Goal: Task Accomplishment & Management: Manage account settings

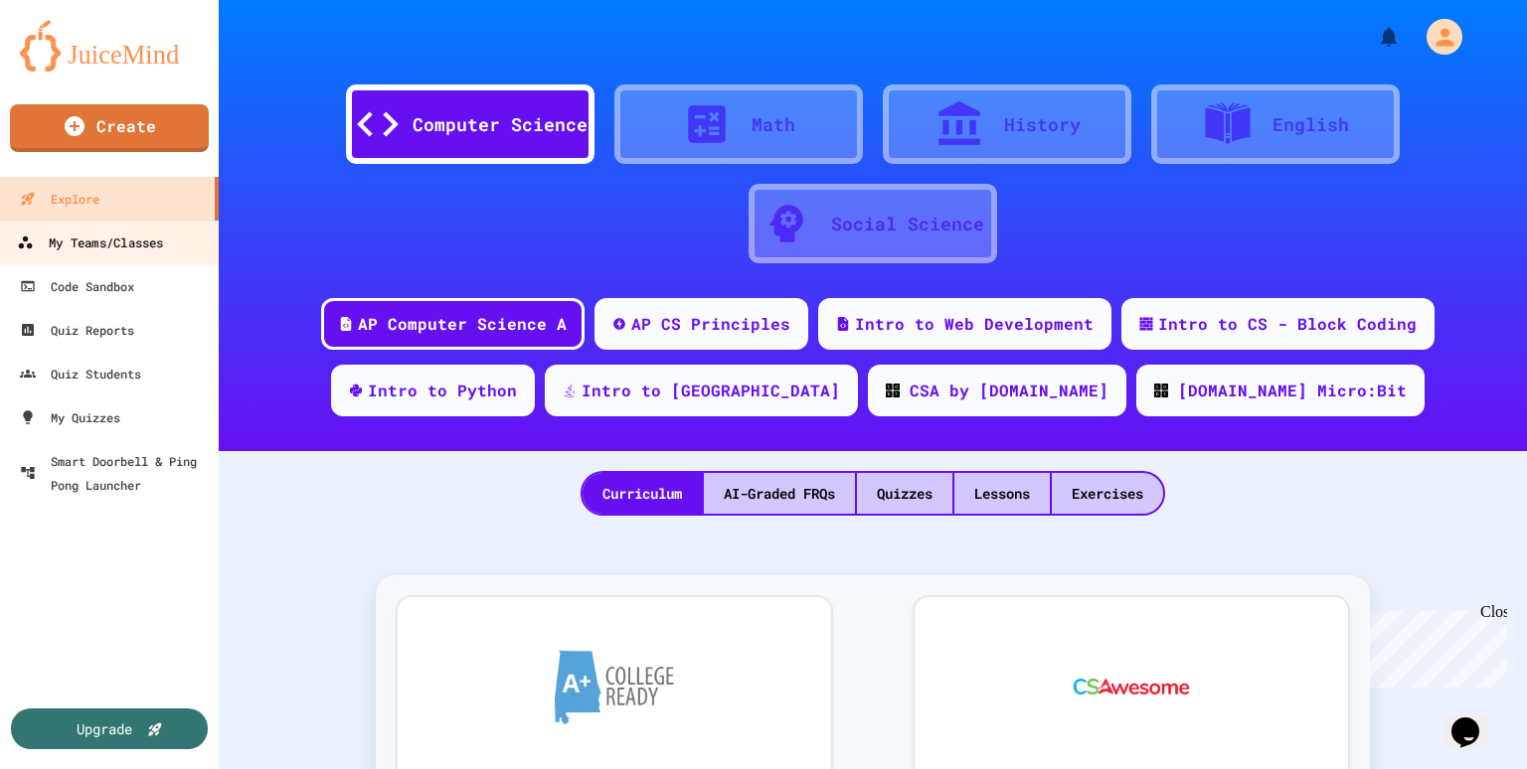
click at [99, 247] on div "My Teams/Classes" at bounding box center [90, 243] width 146 height 25
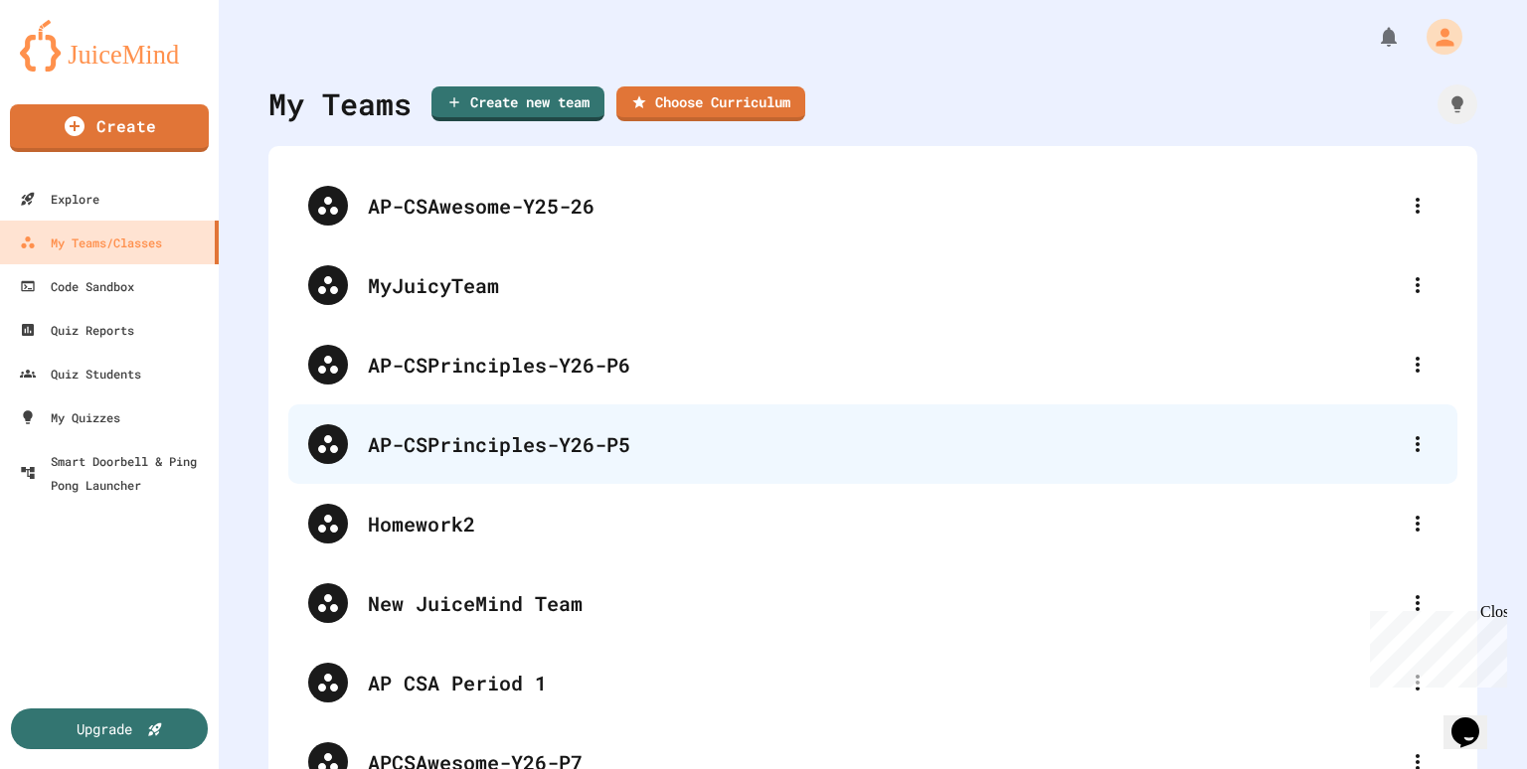
click at [538, 449] on div "AP-CSPrinciples-Y26-P5" at bounding box center [883, 444] width 1030 height 30
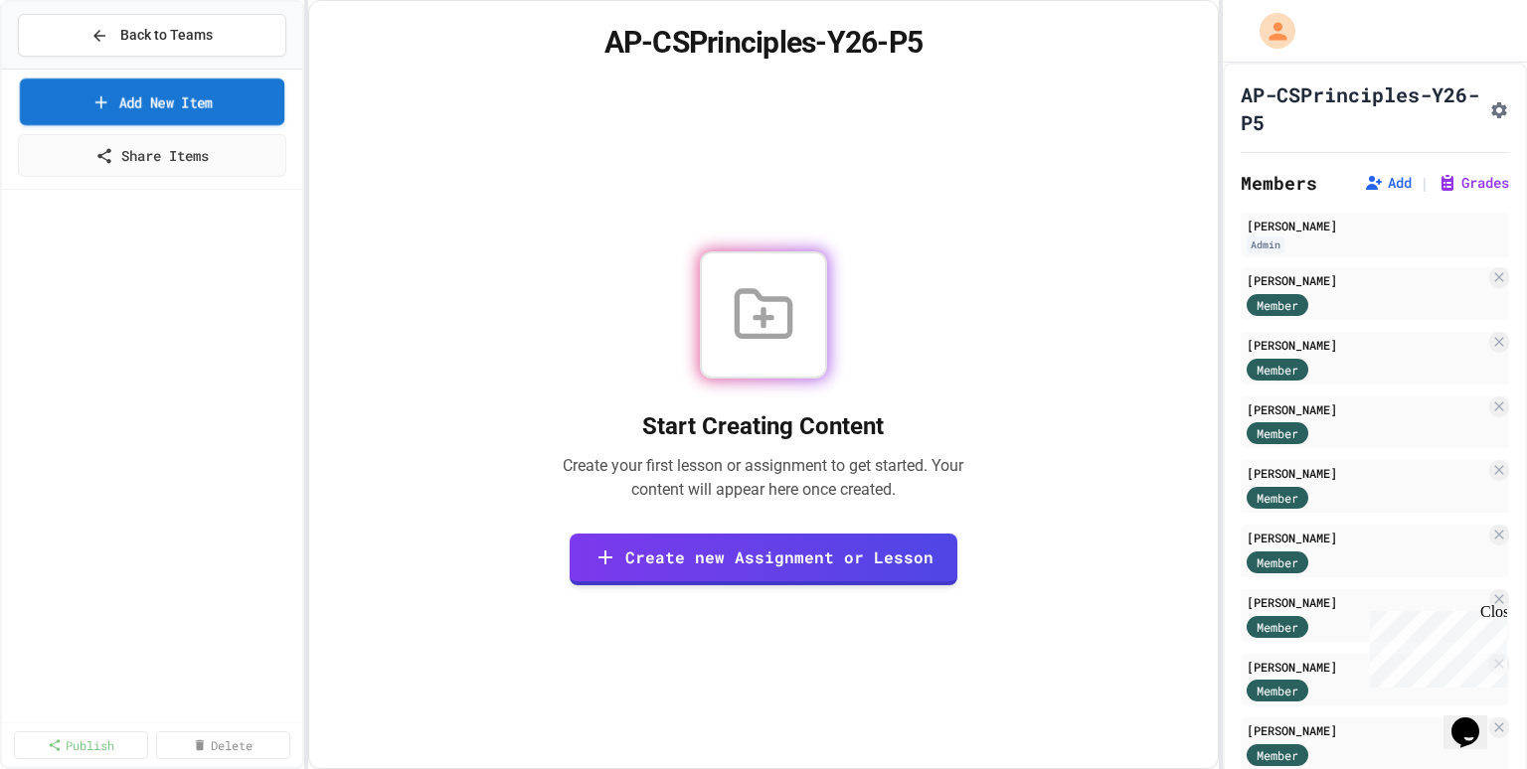
click at [169, 107] on link "Add New Item" at bounding box center [152, 102] width 264 height 47
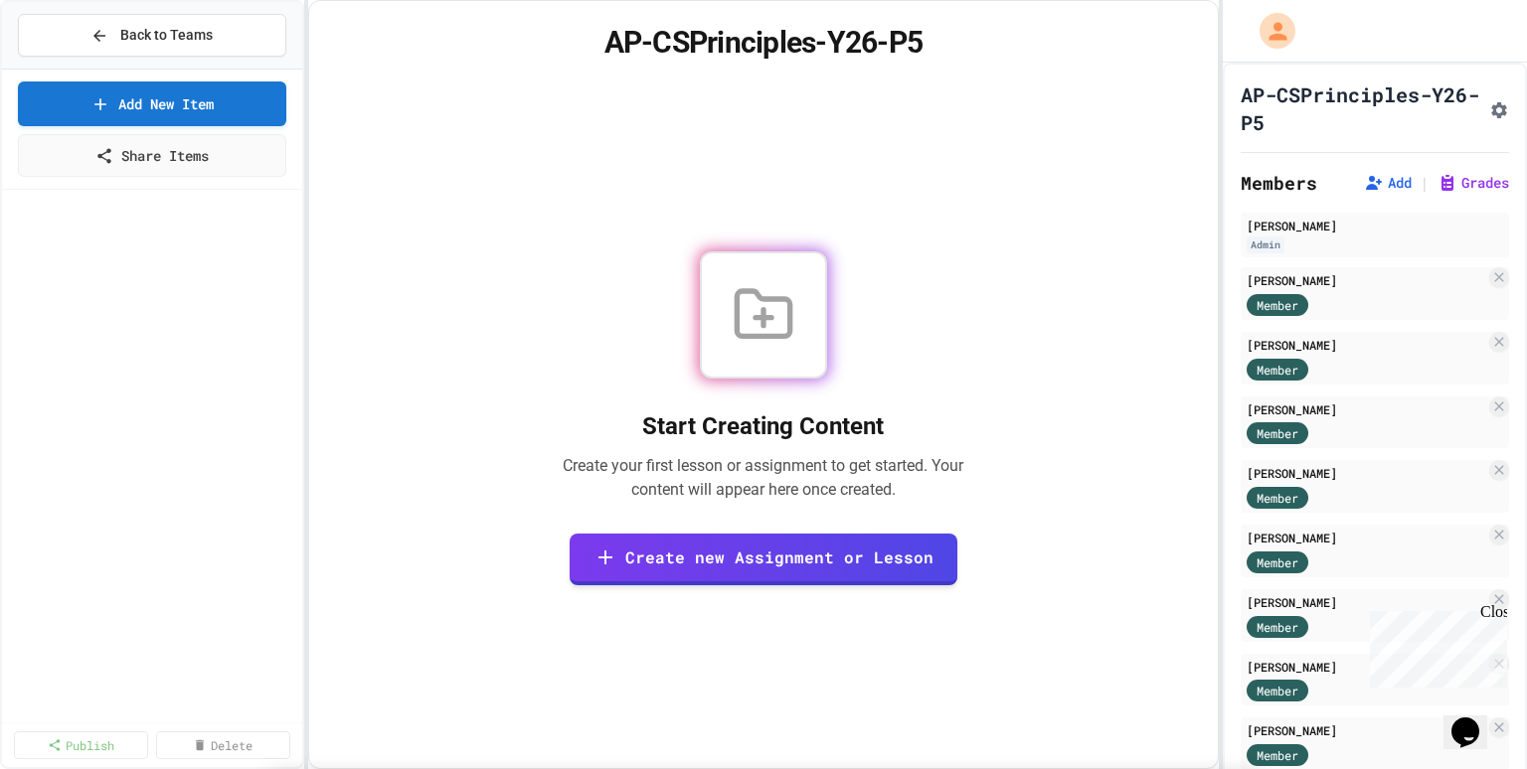
scroll to position [245, 0]
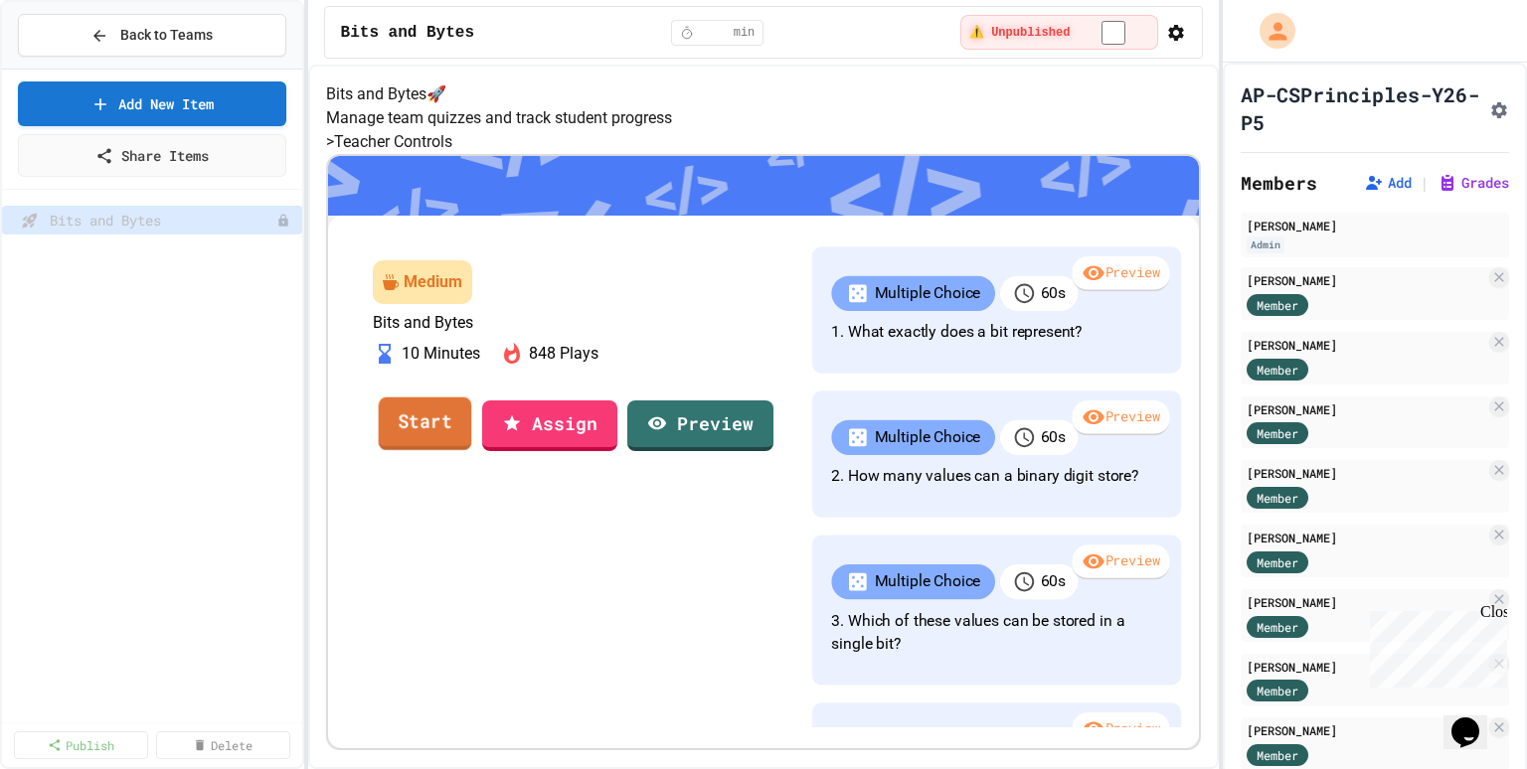
click at [471, 450] on link "Start" at bounding box center [424, 424] width 93 height 54
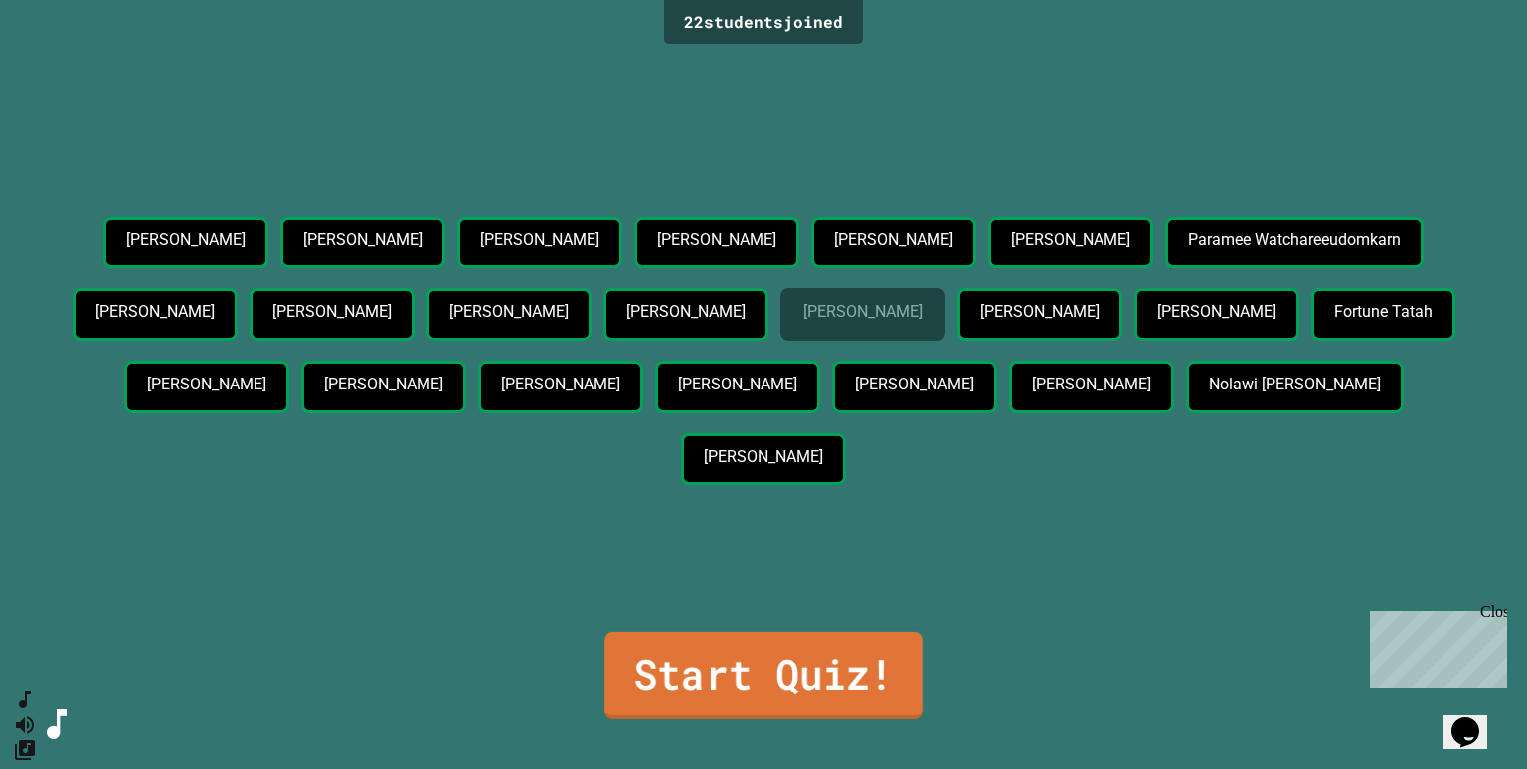
click at [737, 667] on link "Start Quiz!" at bounding box center [763, 675] width 318 height 87
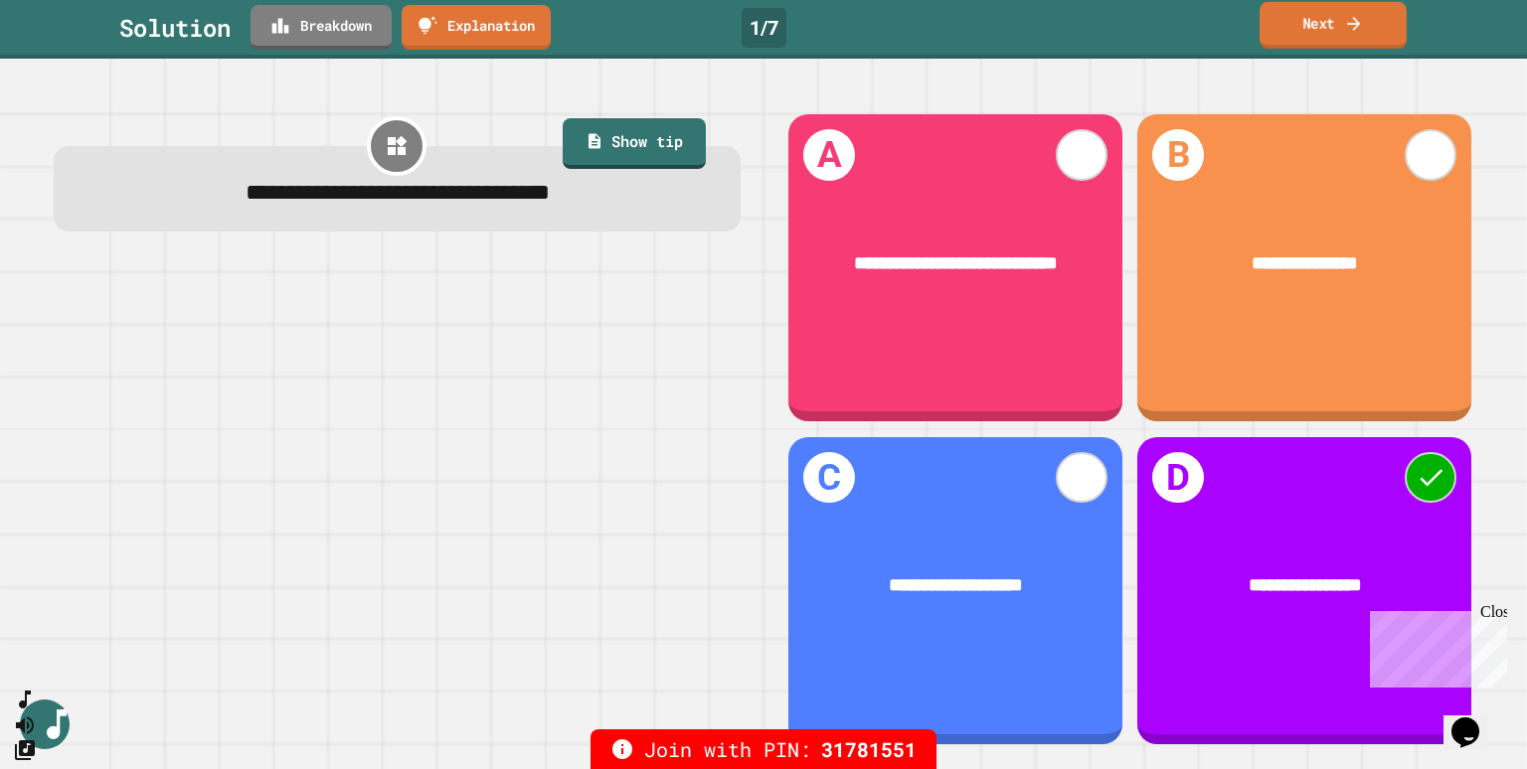
click at [1308, 30] on link "Next" at bounding box center [1332, 25] width 147 height 47
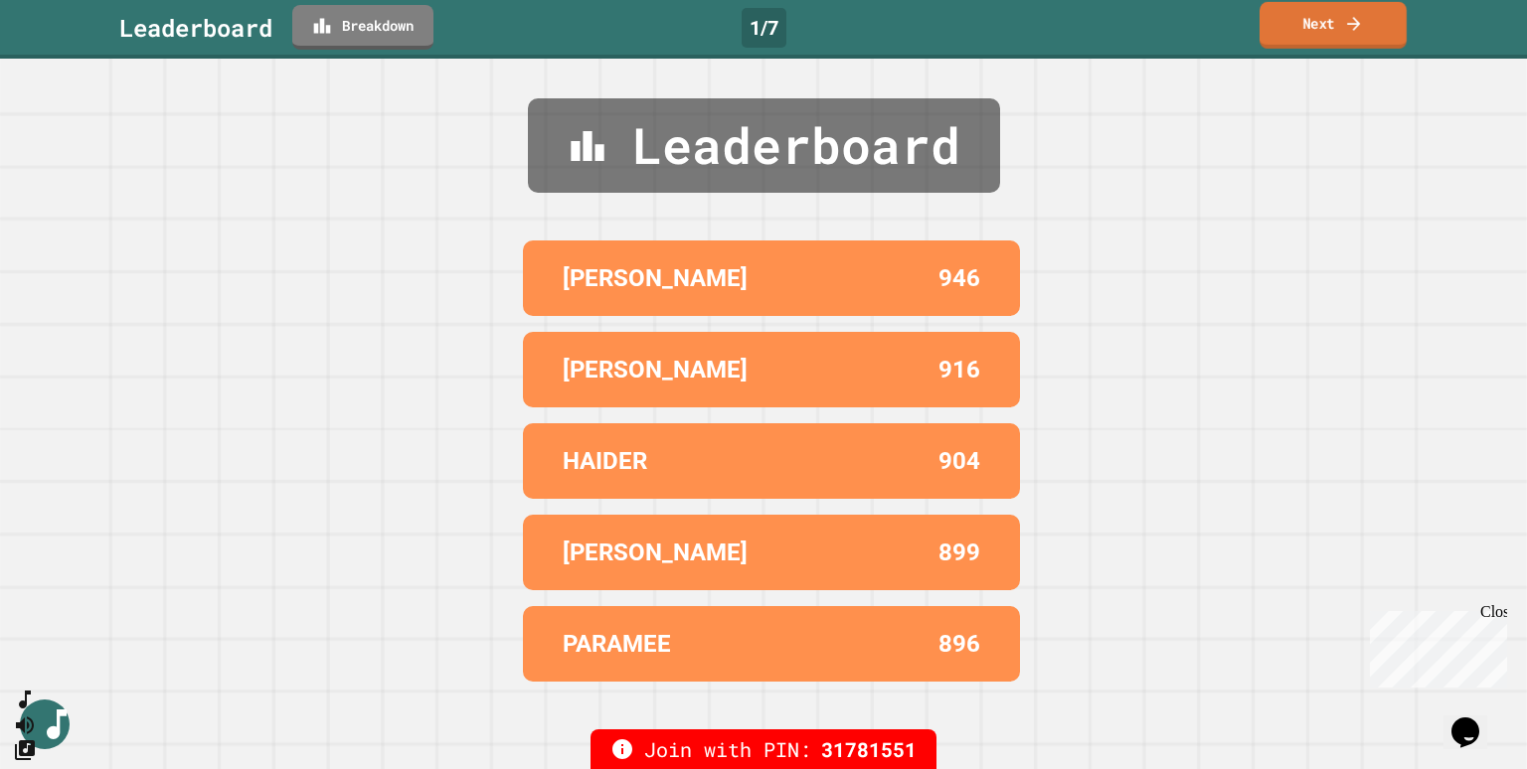
click at [1323, 18] on link "Next" at bounding box center [1332, 25] width 147 height 47
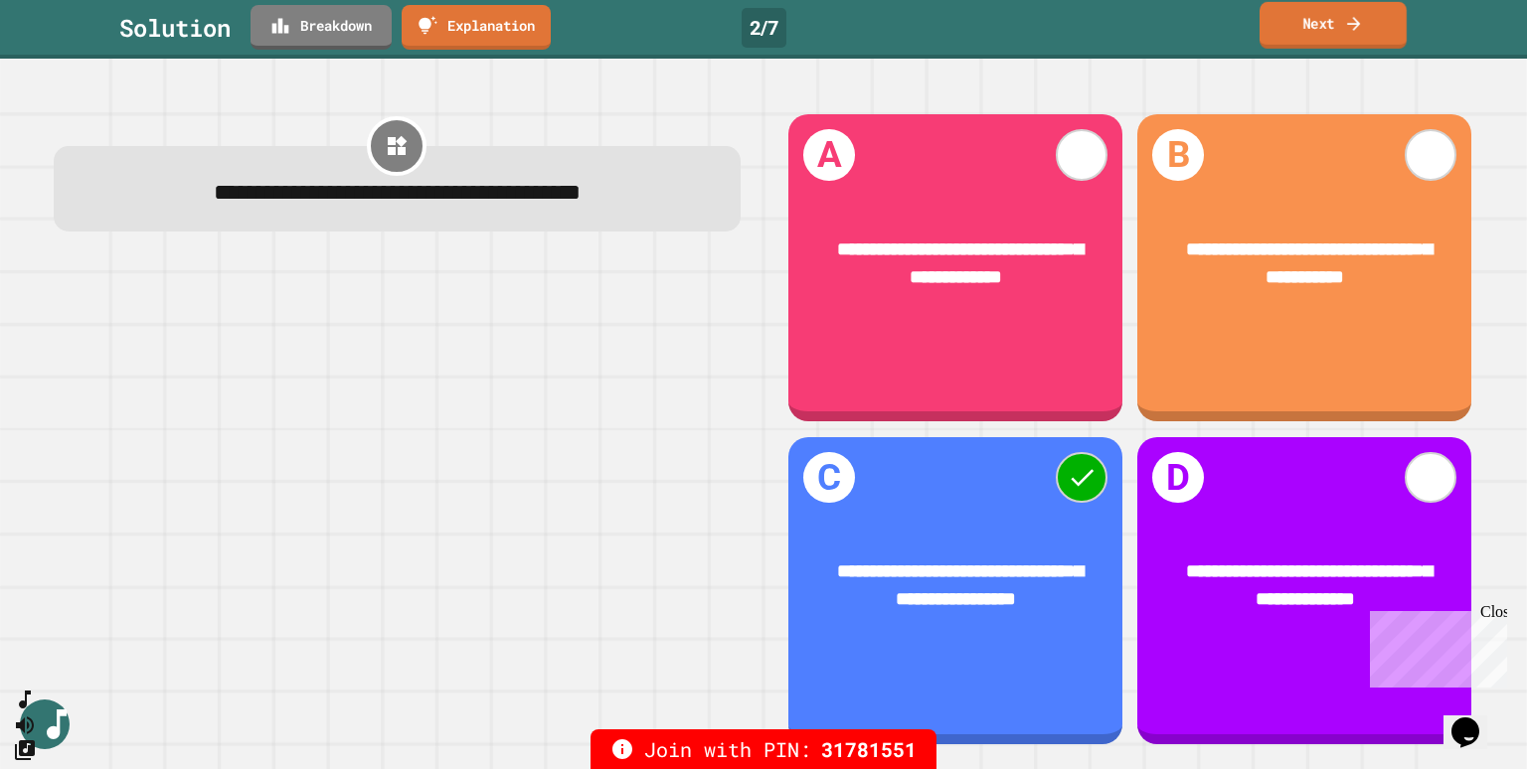
click at [1316, 27] on link "Next" at bounding box center [1332, 25] width 147 height 47
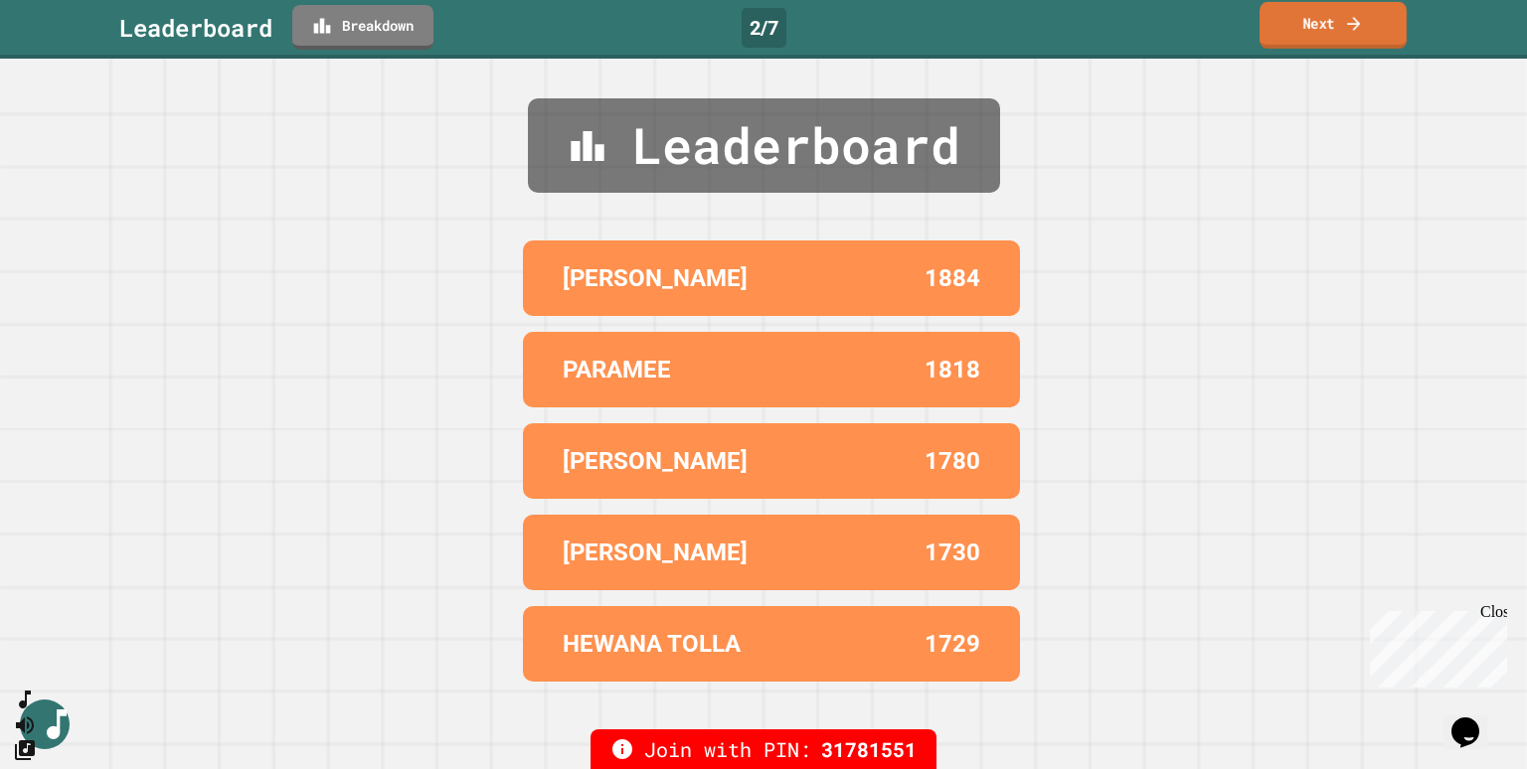
click at [1317, 22] on link "Next" at bounding box center [1332, 25] width 147 height 47
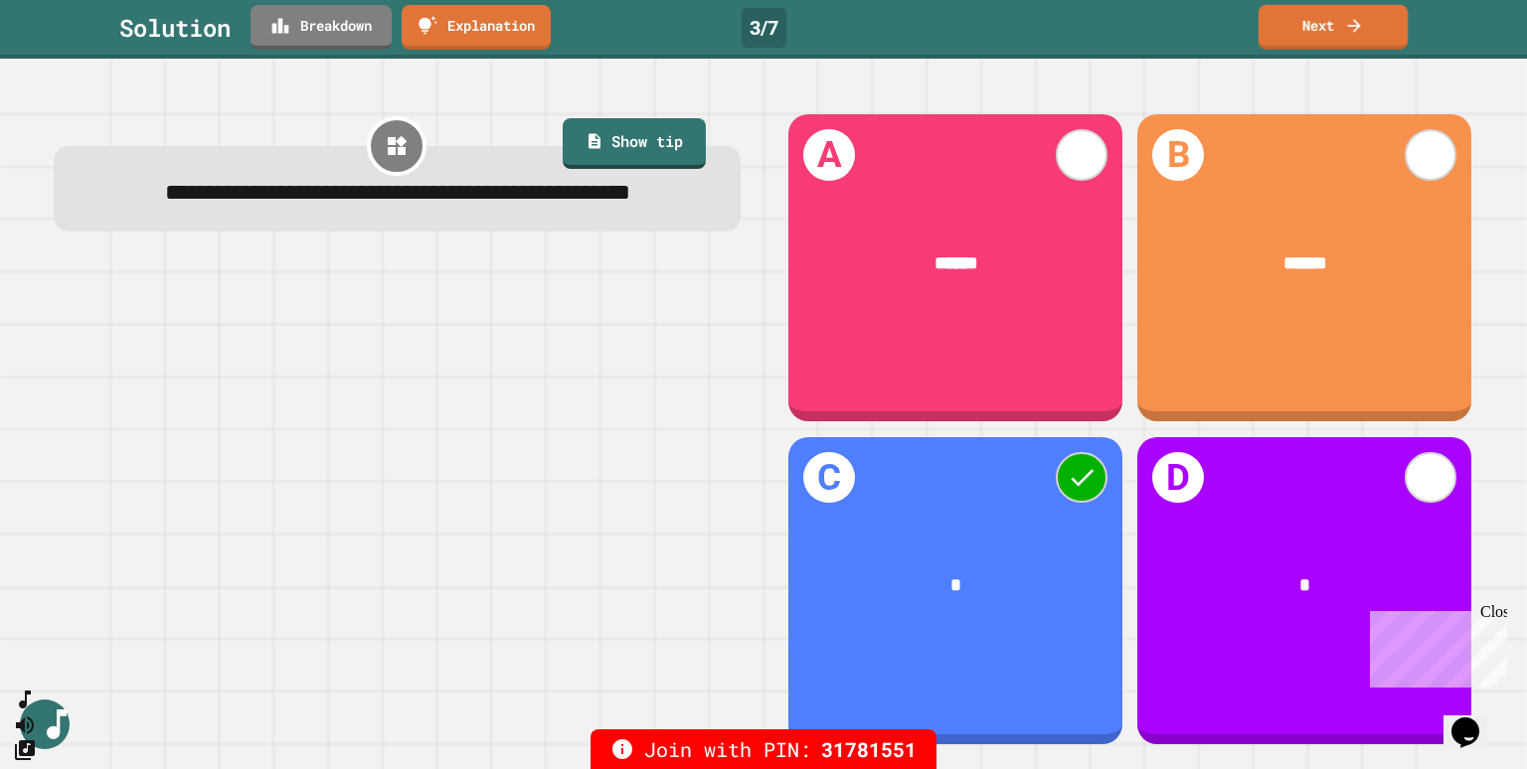
click at [1331, 11] on link "Next" at bounding box center [1332, 27] width 149 height 45
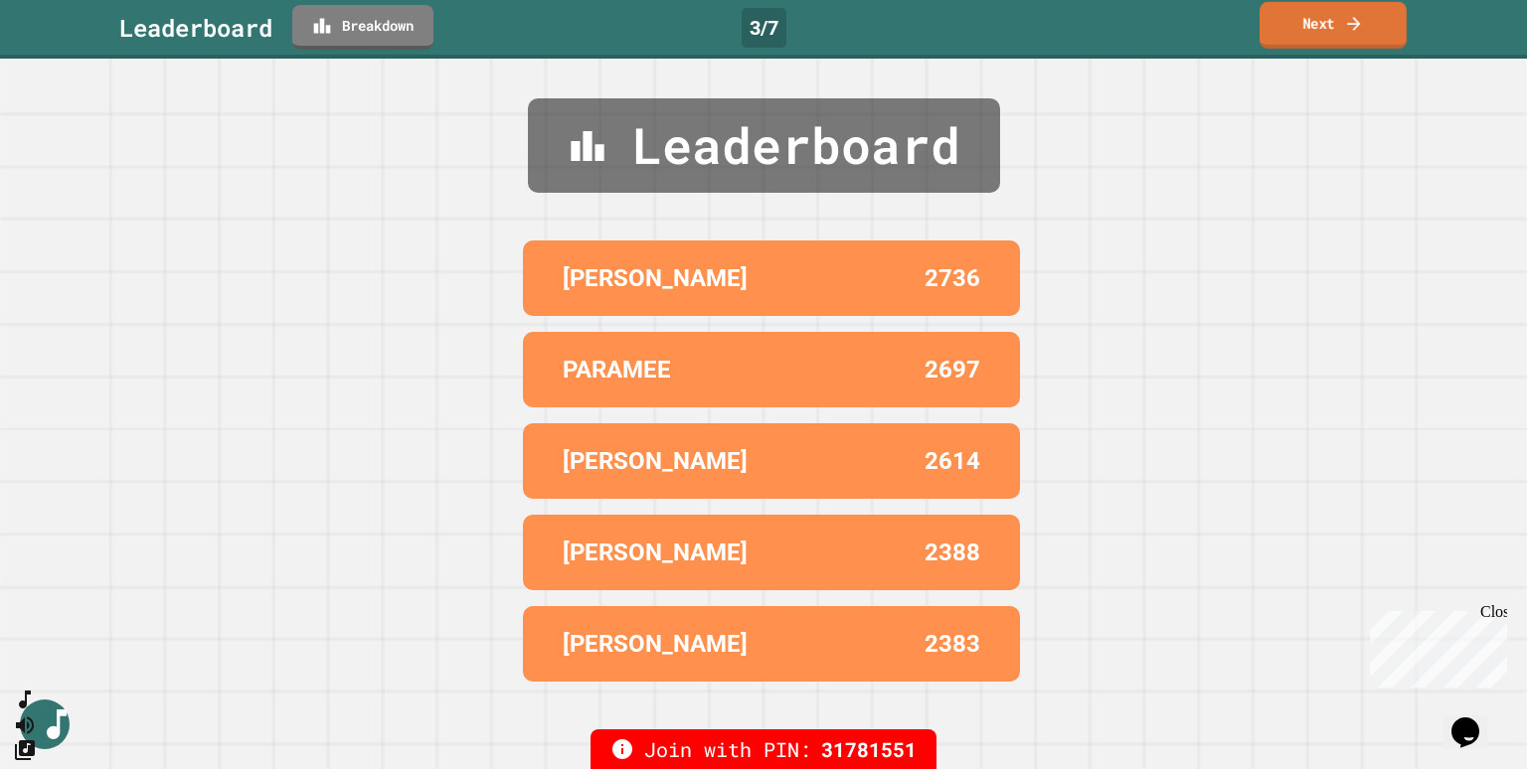
click at [1355, 26] on icon at bounding box center [1354, 23] width 20 height 21
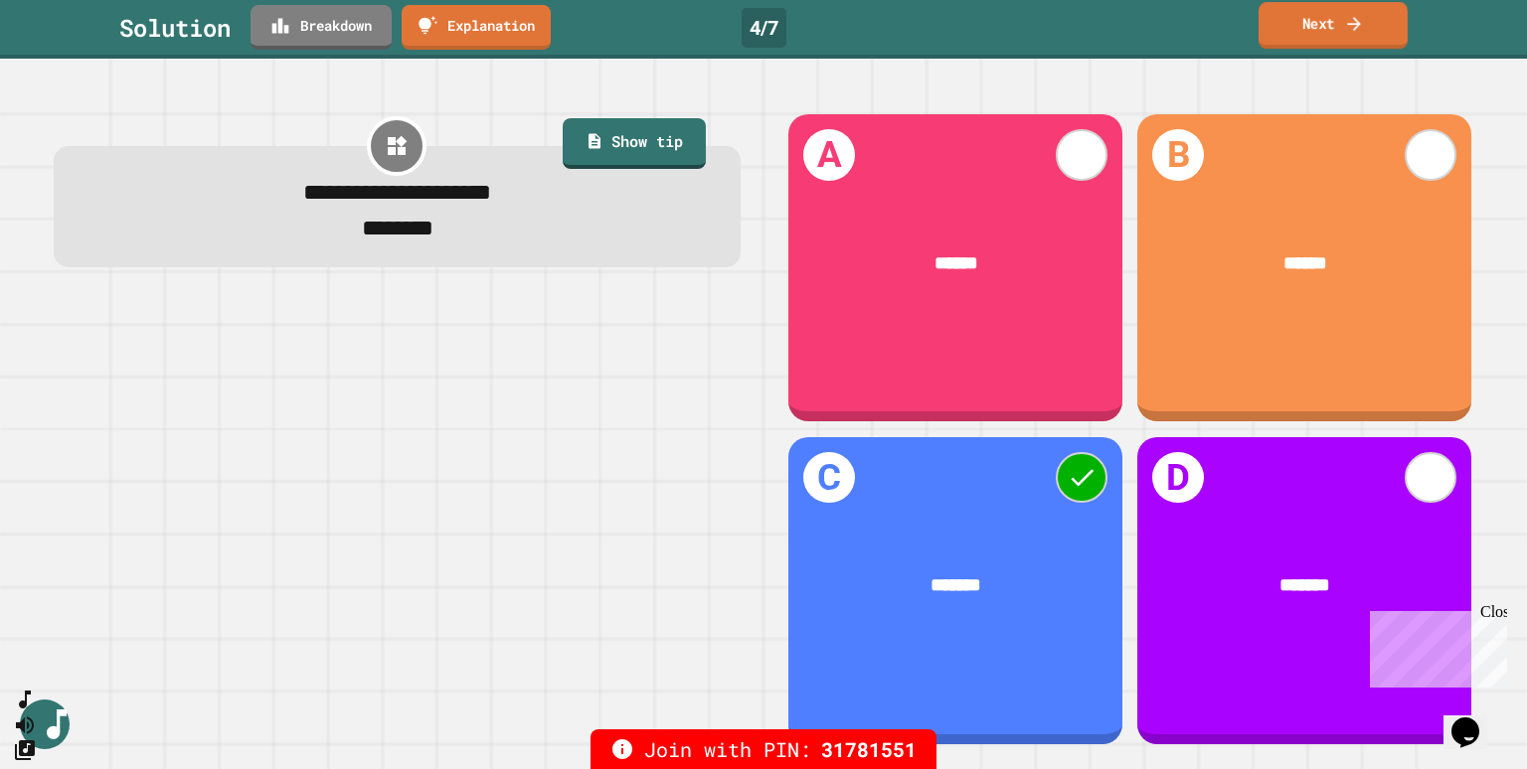
click at [1316, 20] on link "Next" at bounding box center [1332, 25] width 149 height 47
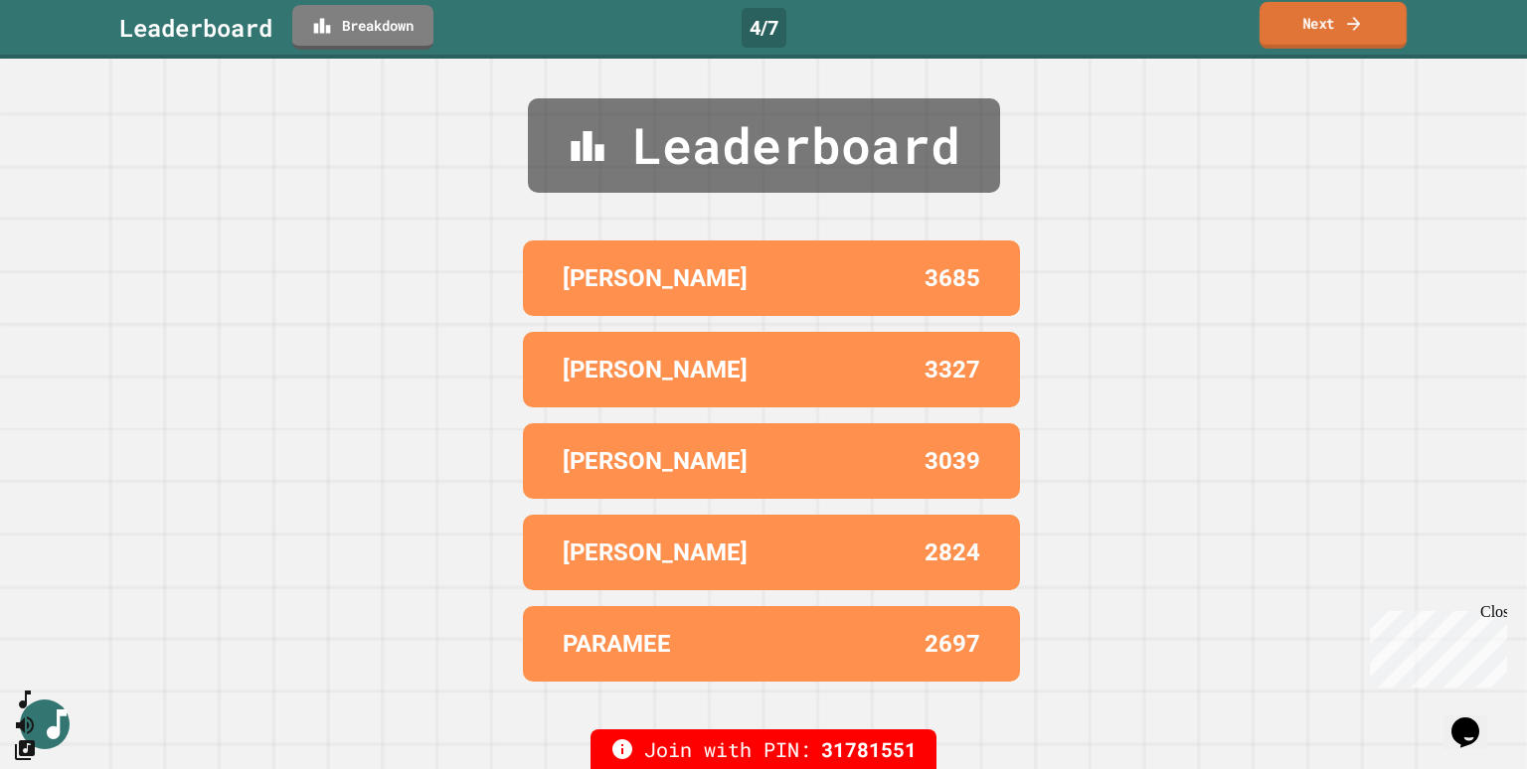
click at [1326, 25] on link "Next" at bounding box center [1332, 25] width 147 height 47
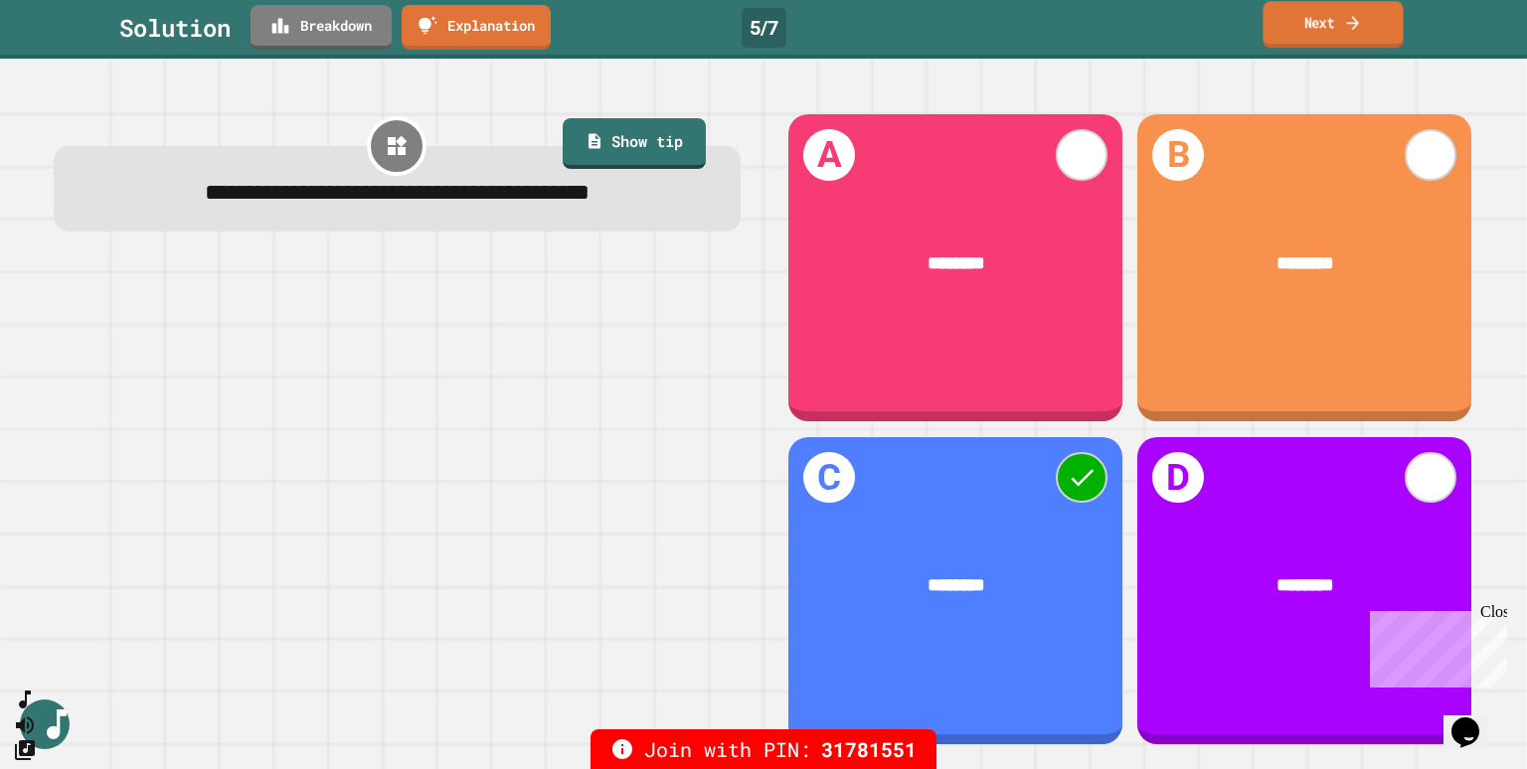
click at [1338, 36] on link "Next" at bounding box center [1332, 24] width 140 height 47
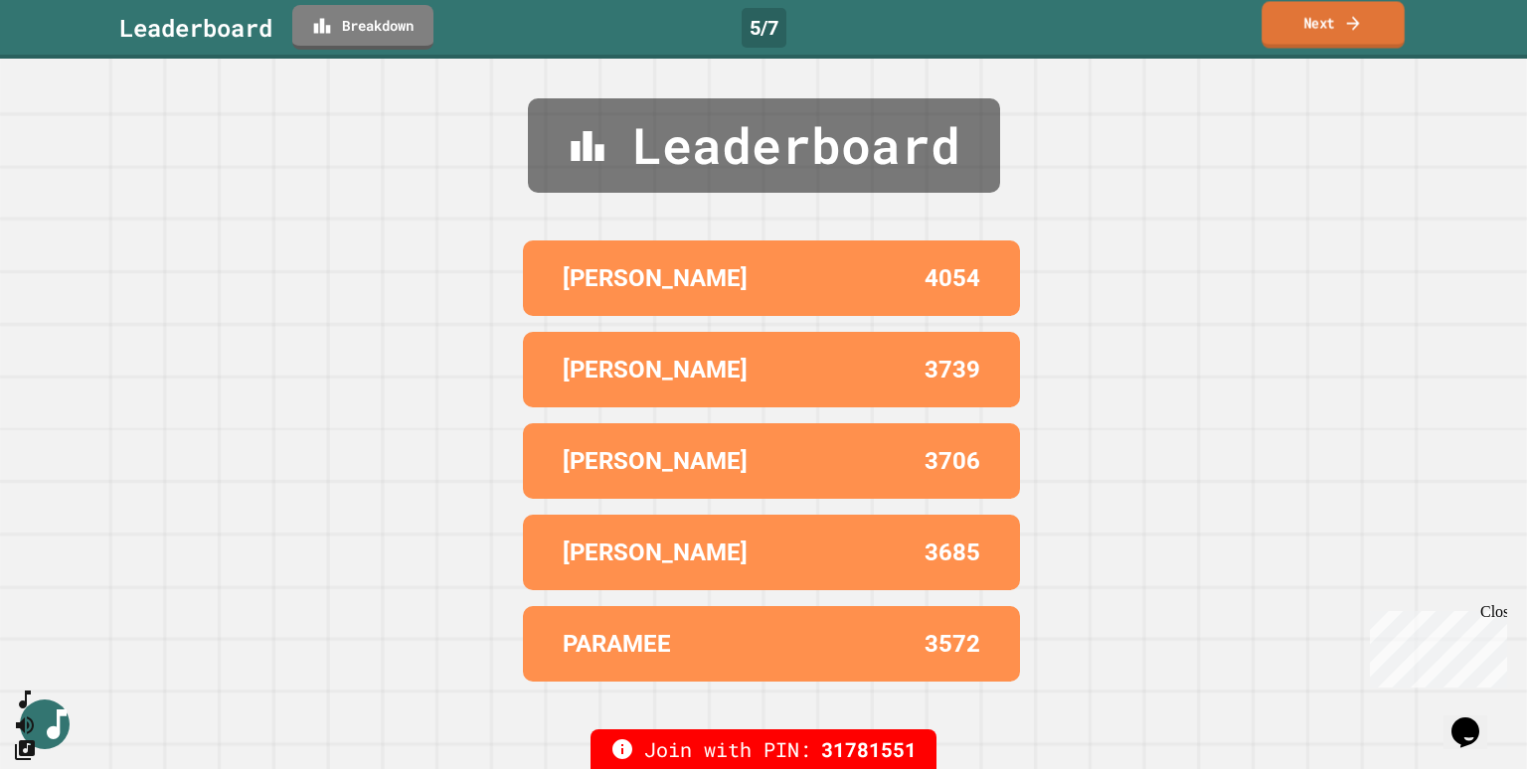
click at [1312, 22] on link "Next" at bounding box center [1332, 24] width 143 height 47
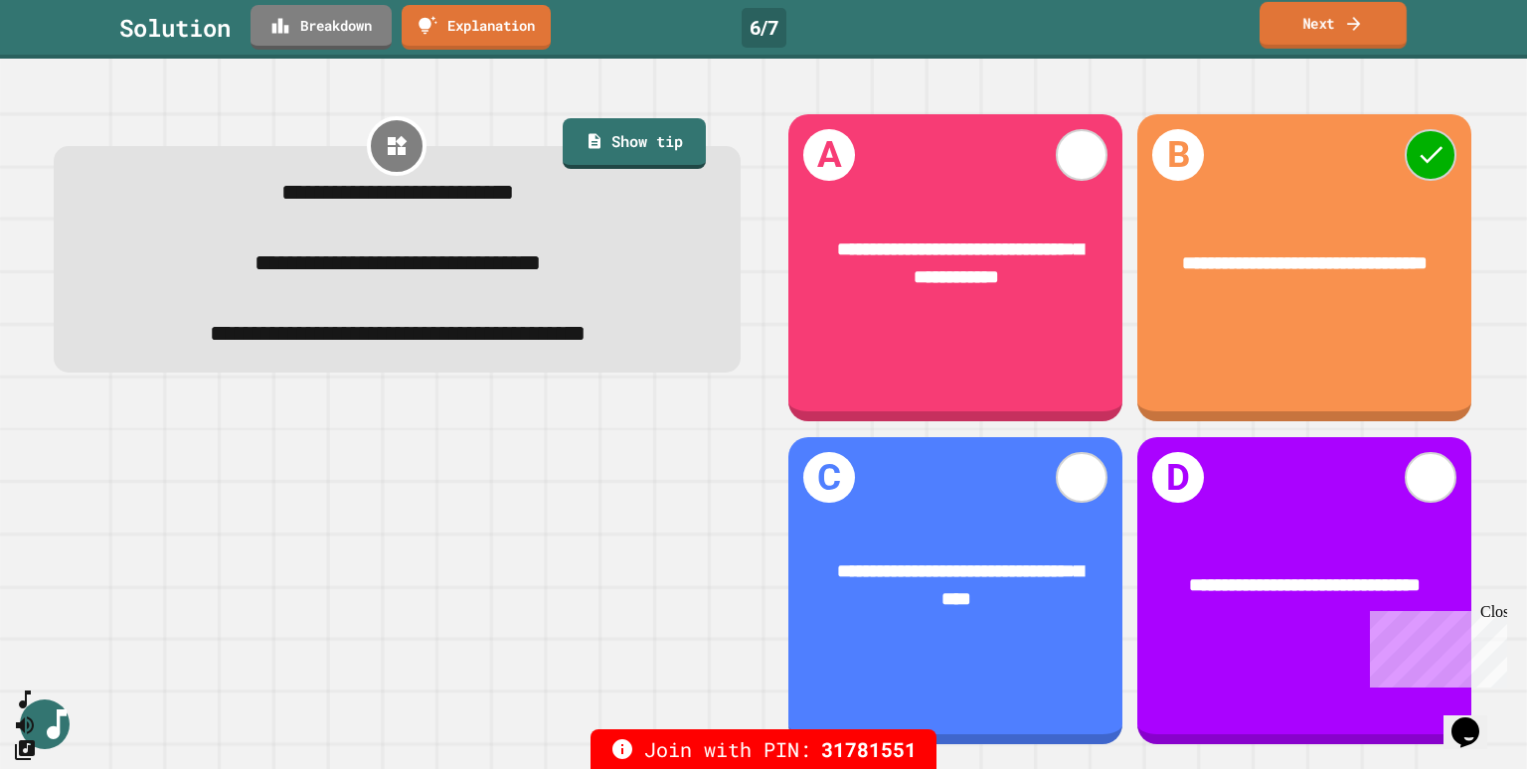
click at [1295, 17] on link "Next" at bounding box center [1332, 25] width 147 height 47
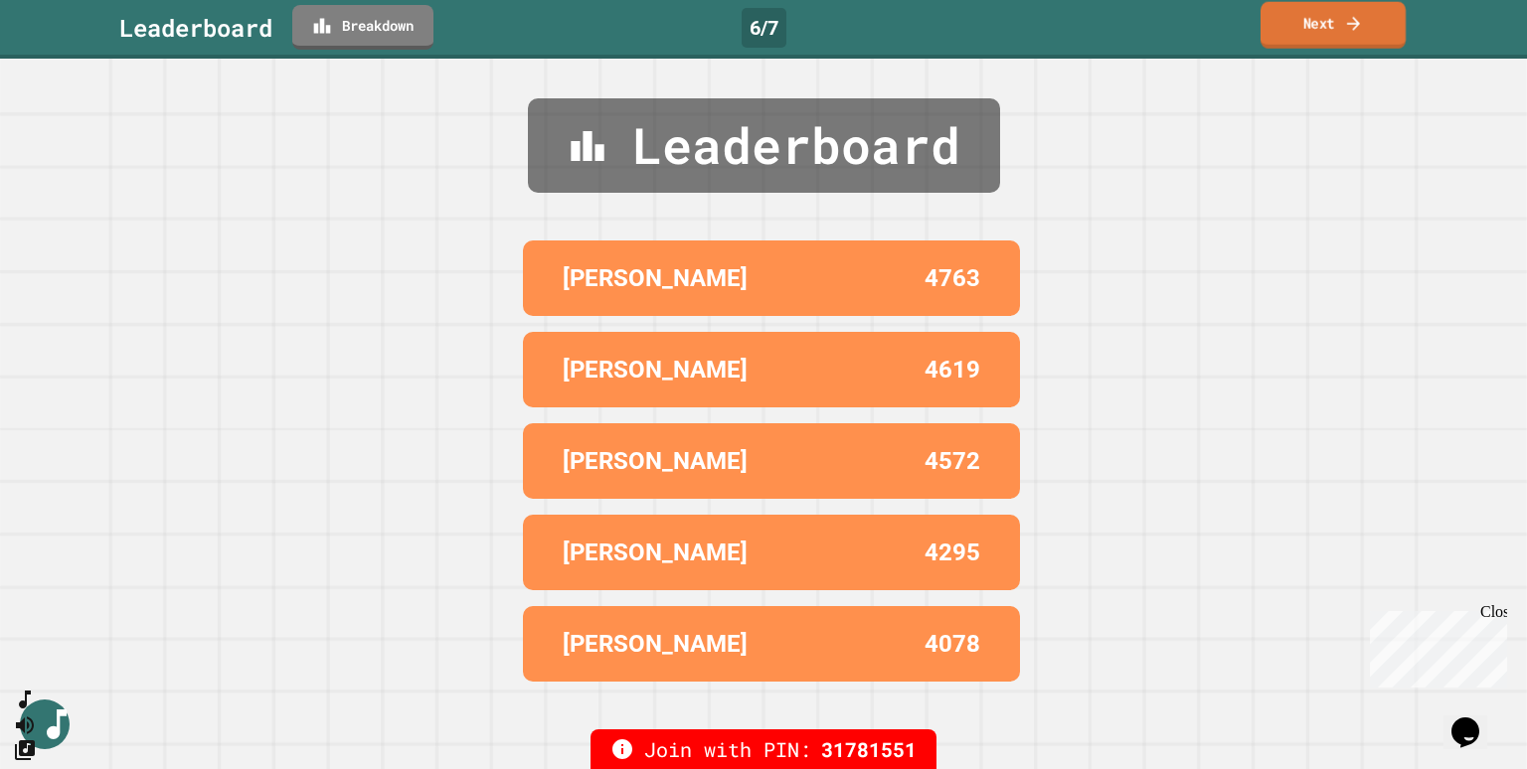
click at [1298, 24] on link "Next" at bounding box center [1332, 25] width 145 height 47
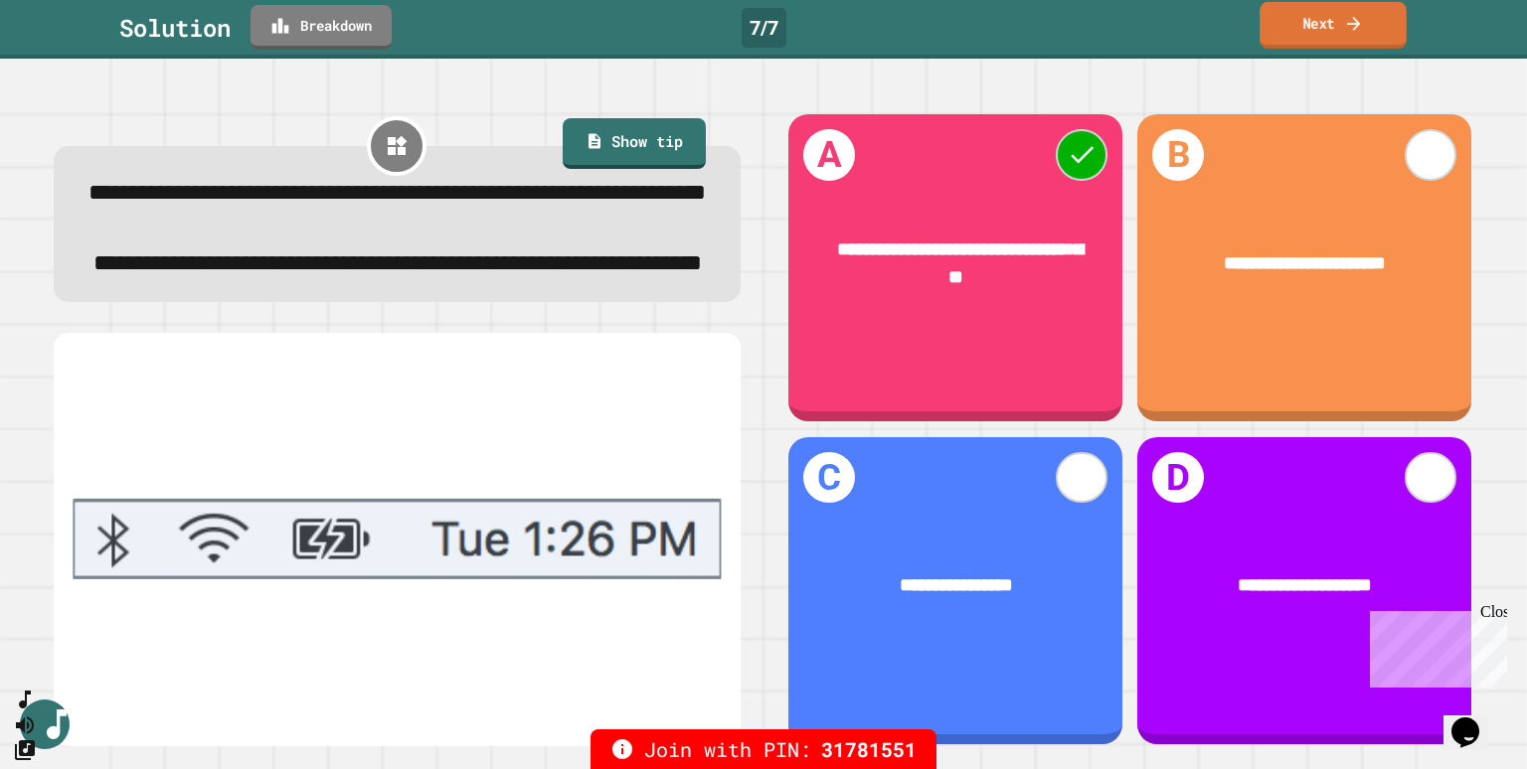
click at [1317, 31] on link "Next" at bounding box center [1332, 25] width 147 height 47
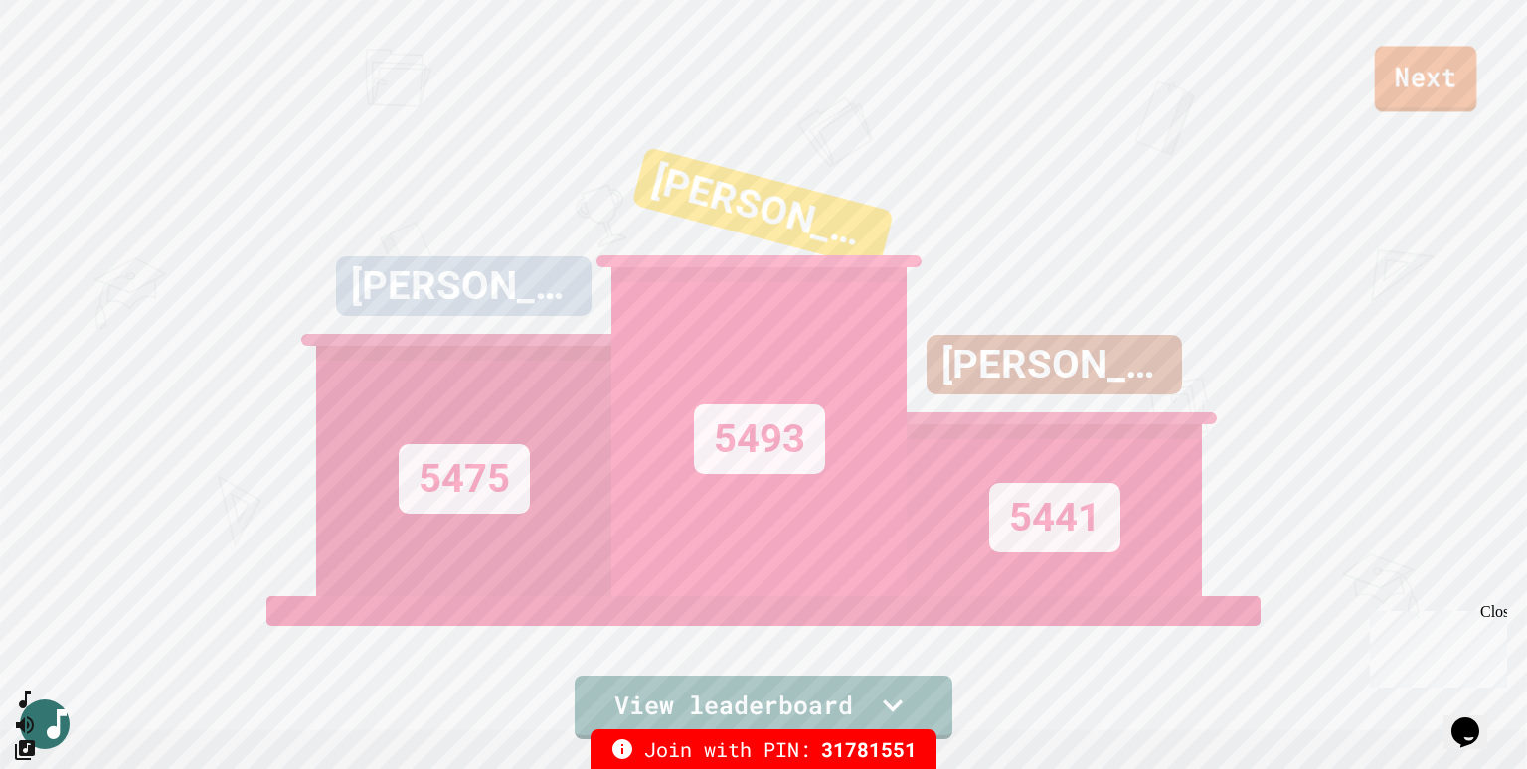
click at [1438, 84] on link "Next" at bounding box center [1425, 79] width 101 height 66
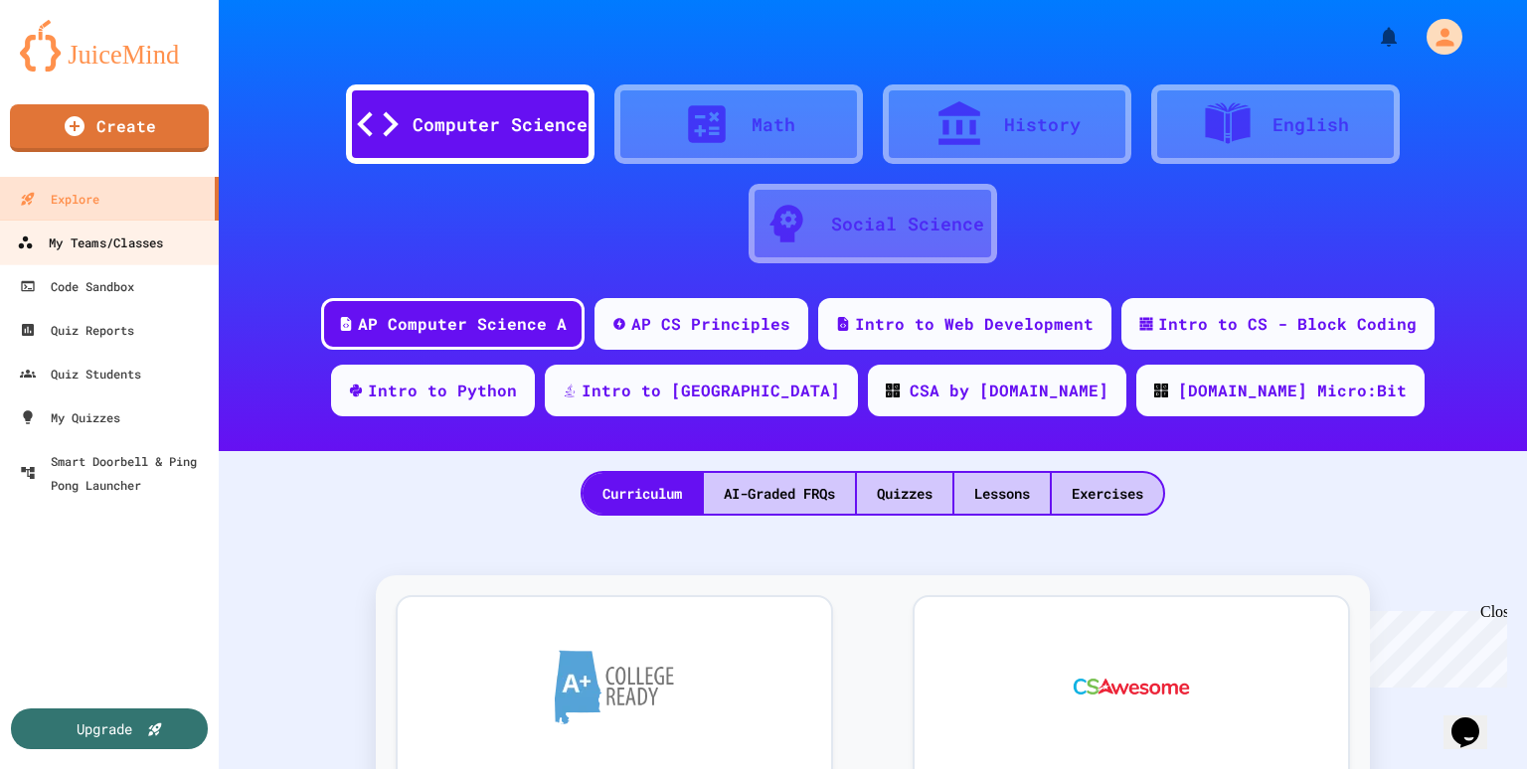
click at [140, 256] on link "My Teams/Classes" at bounding box center [110, 242] width 226 height 45
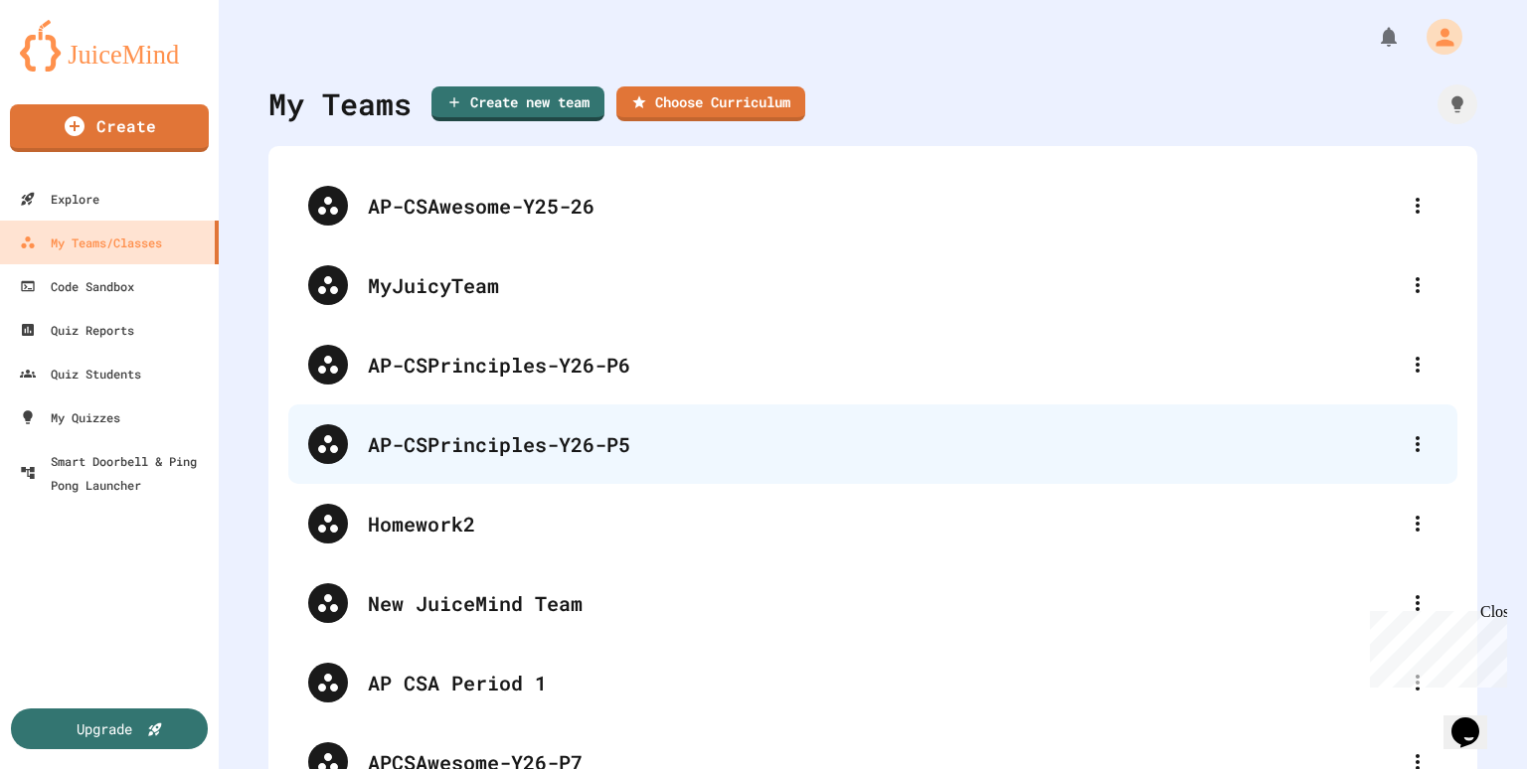
click at [591, 436] on div "AP-CSPrinciples-Y26-P5" at bounding box center [883, 444] width 1030 height 30
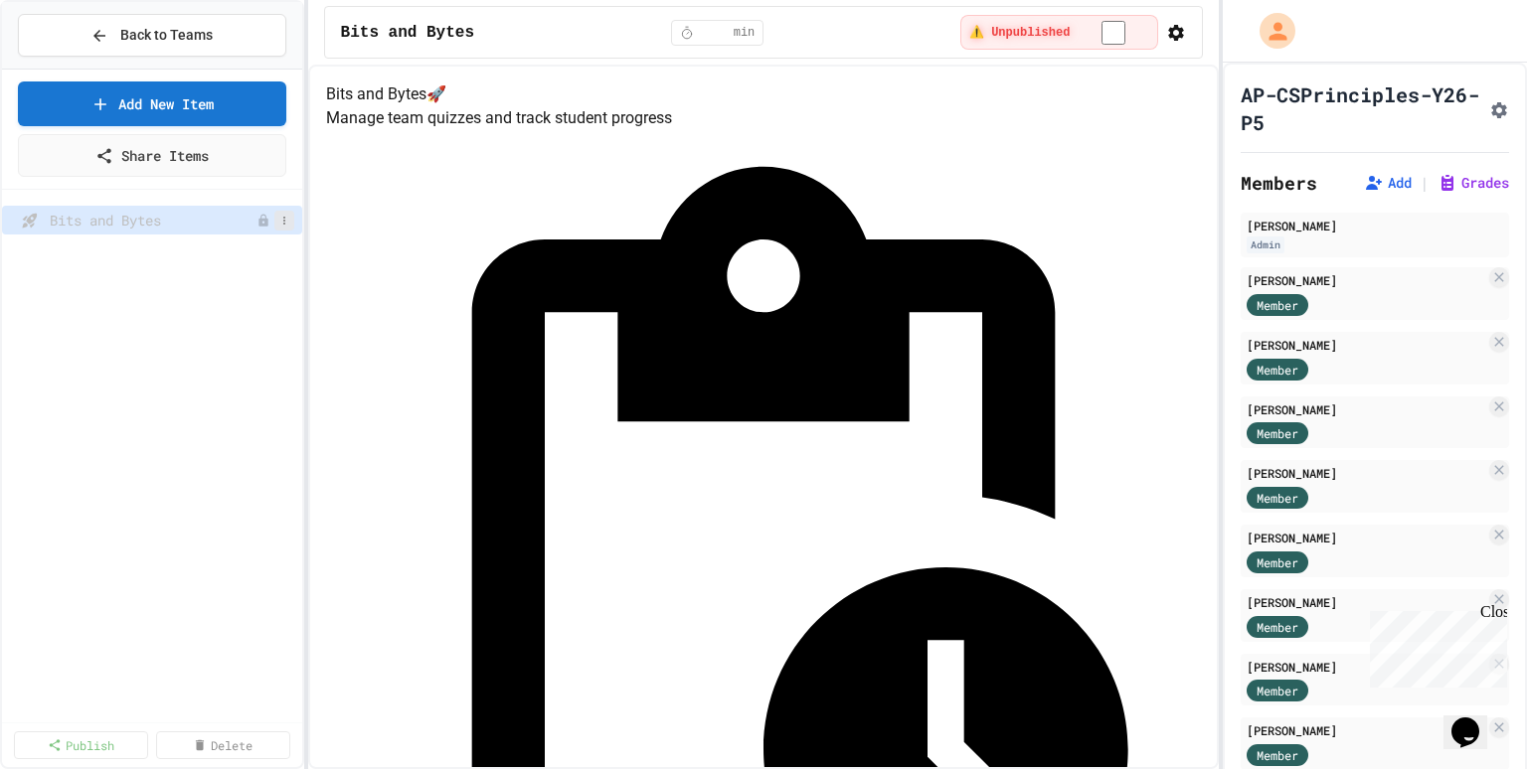
click at [284, 217] on icon at bounding box center [284, 221] width 12 height 12
click at [243, 296] on button "Publish" at bounding box center [230, 291] width 125 height 36
